Goal: Book appointment/travel/reservation

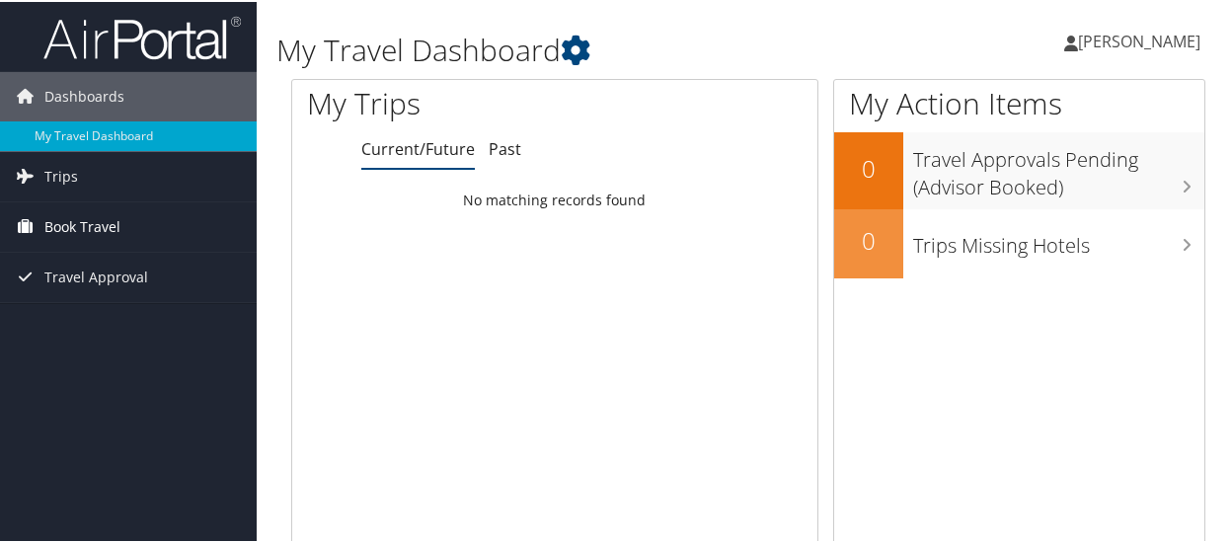
click at [107, 221] on span "Book Travel" at bounding box center [82, 224] width 76 height 49
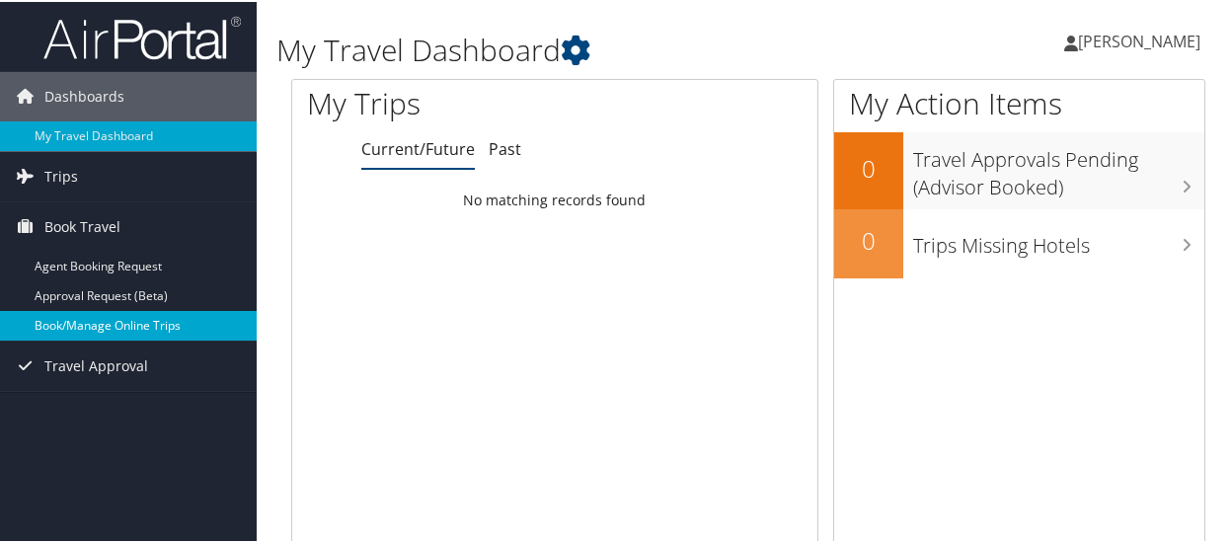
click at [106, 317] on link "Book/Manage Online Trips" at bounding box center [128, 324] width 257 height 30
